Goal: Information Seeking & Learning: Learn about a topic

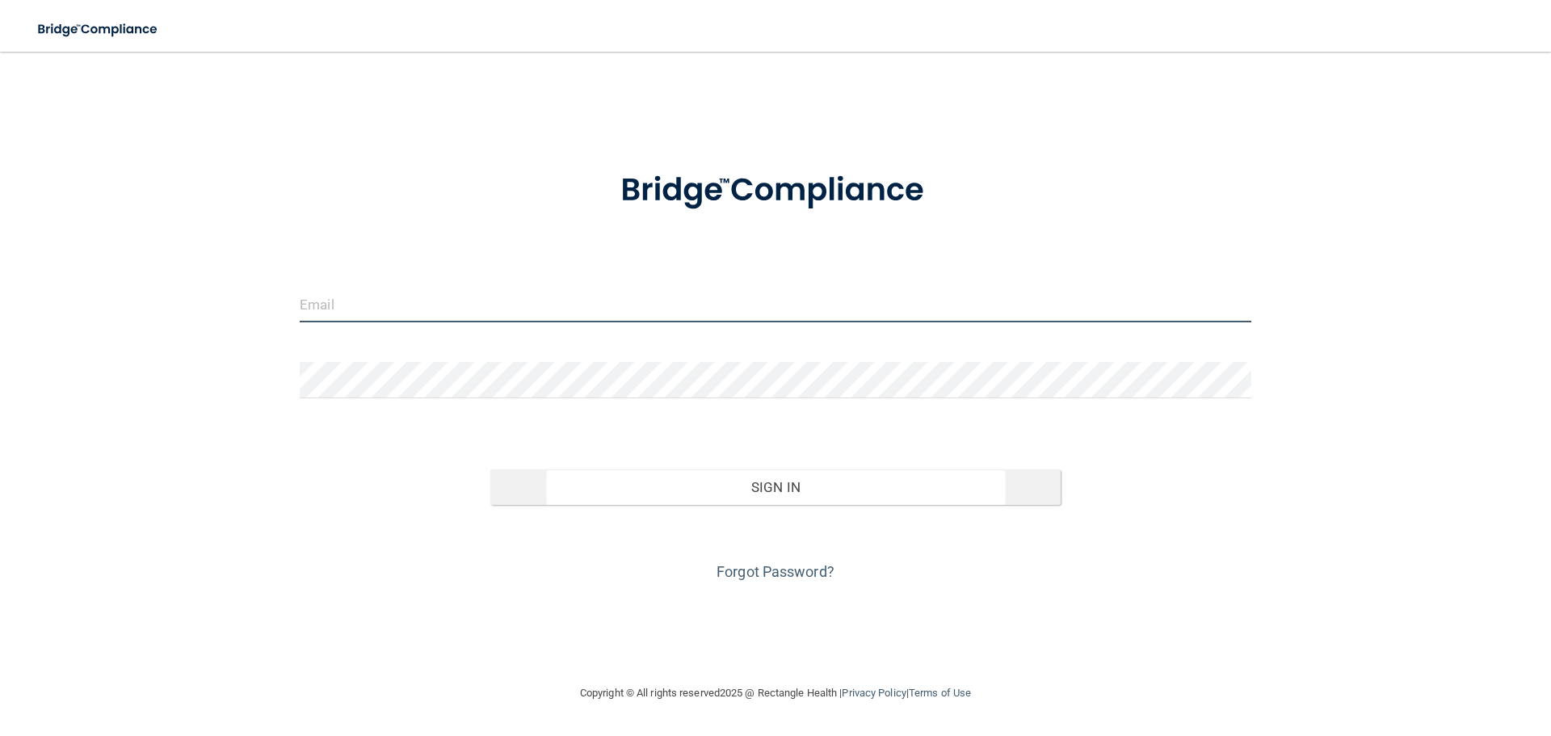
type input "[PERSON_NAME][EMAIL_ADDRESS][DOMAIN_NAME]"
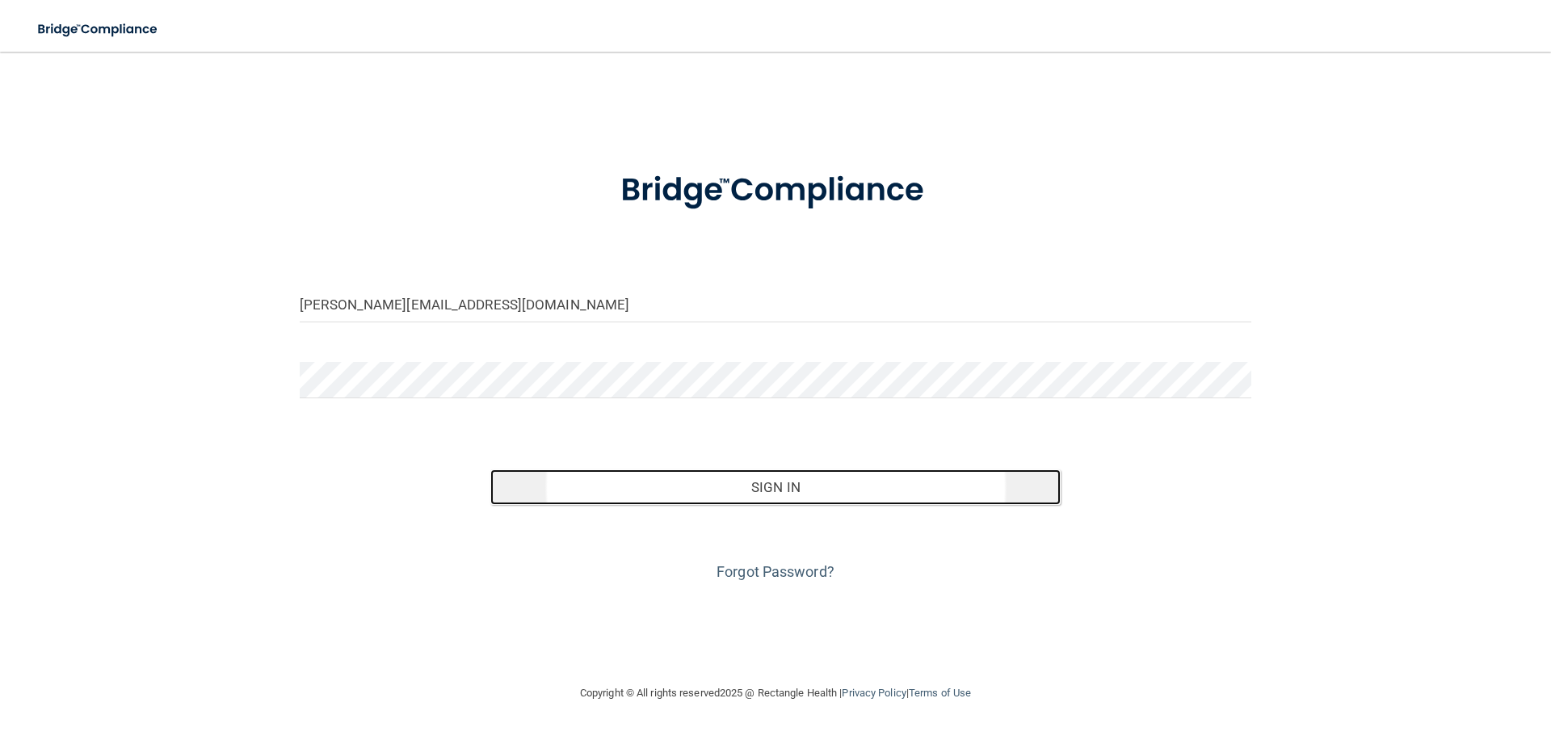
drag, startPoint x: 703, startPoint y: 494, endPoint x: 716, endPoint y: 496, distance: 13.8
click at [706, 494] on button "Sign In" at bounding box center [775, 487] width 571 height 36
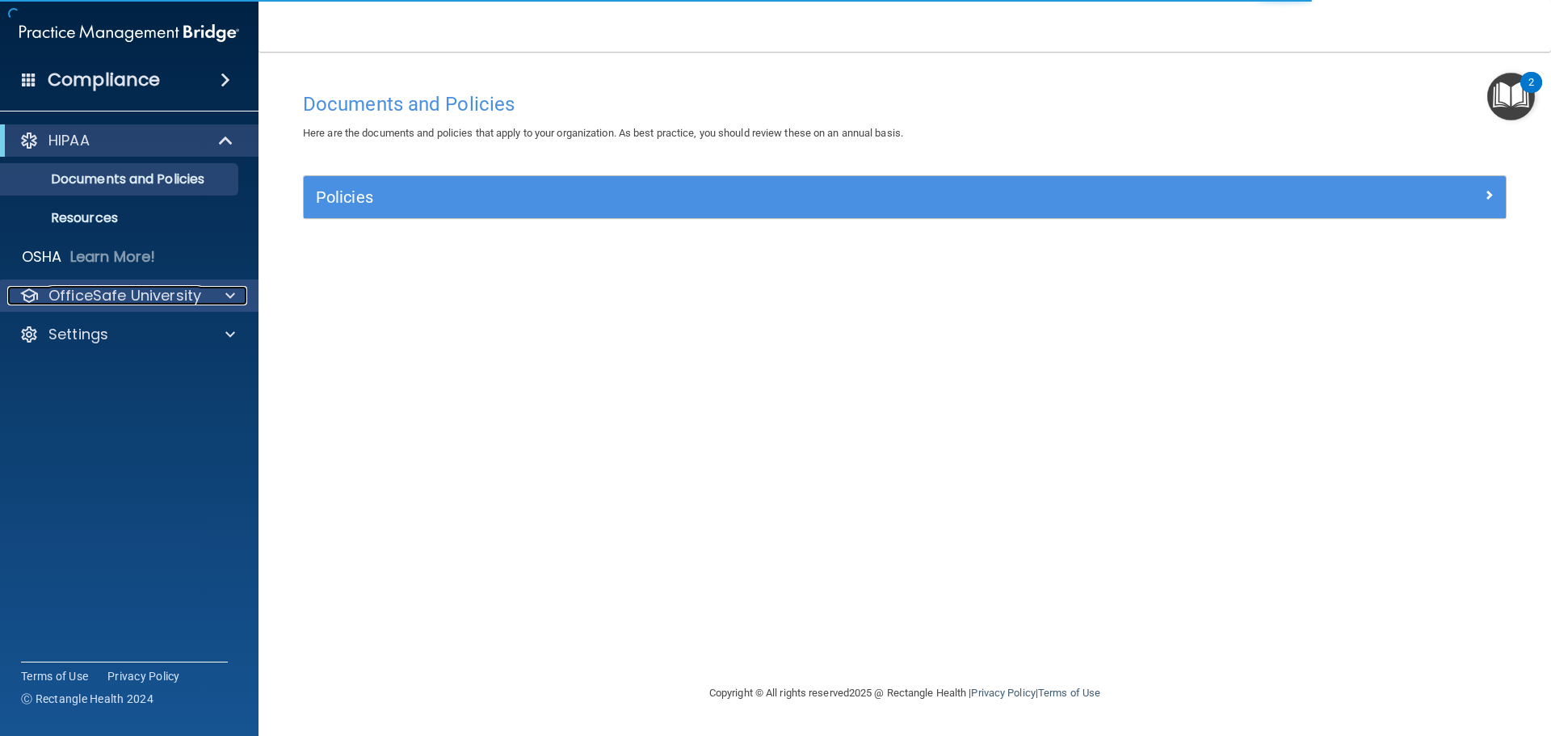
click at [197, 291] on p "OfficeSafe University" at bounding box center [124, 295] width 153 height 19
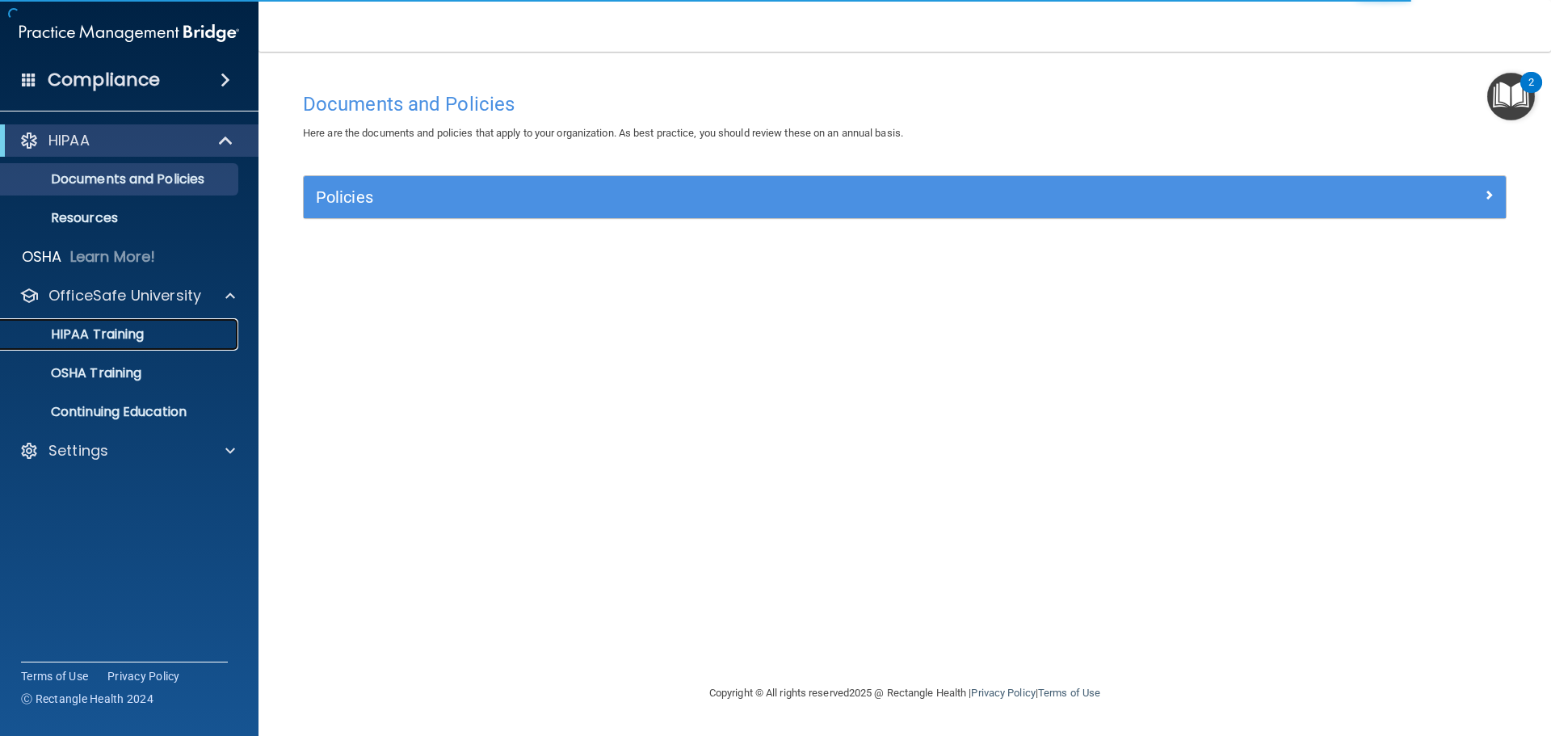
click at [174, 328] on div "HIPAA Training" at bounding box center [120, 334] width 220 height 16
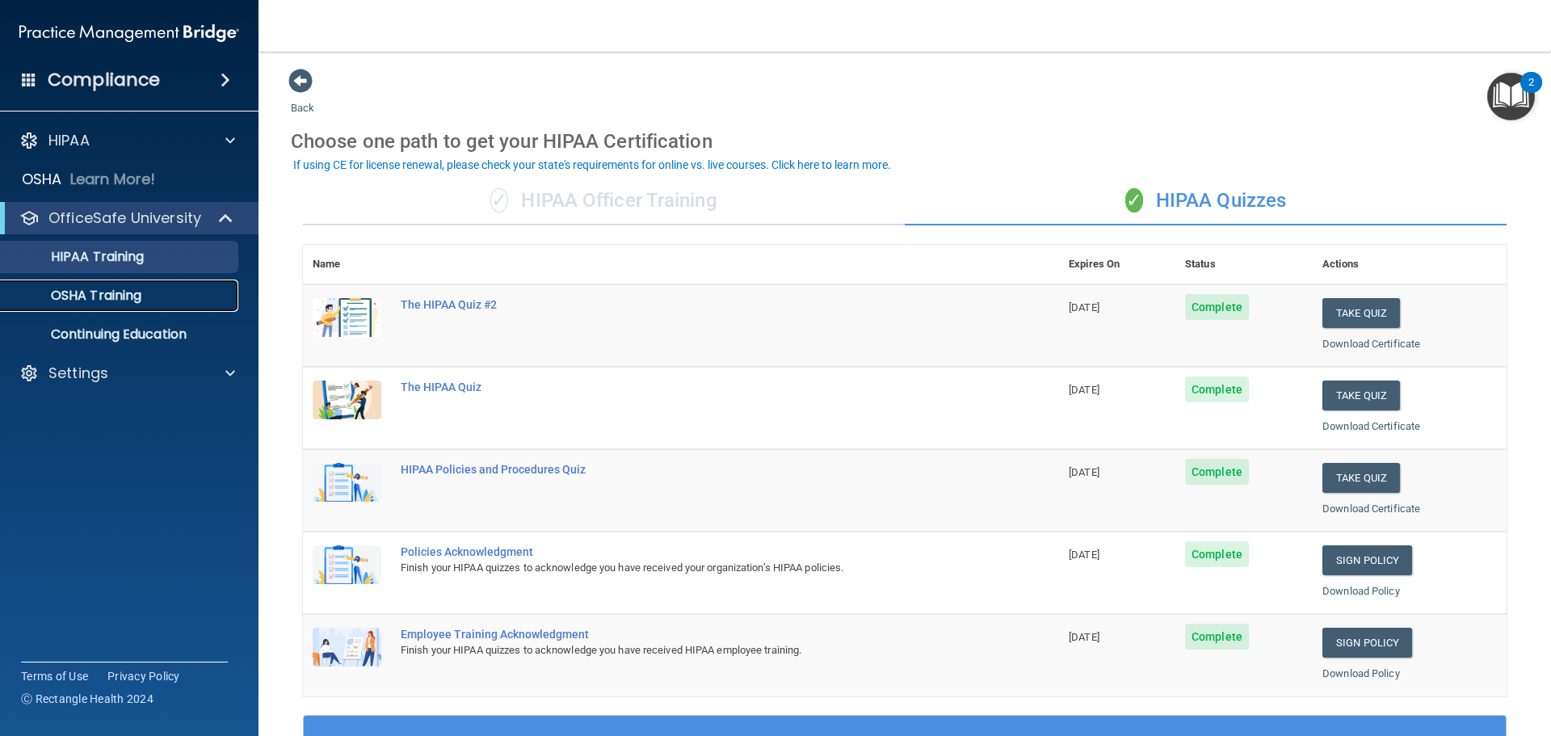
click at [164, 299] on div "OSHA Training" at bounding box center [120, 295] width 220 height 16
